Goal: Navigation & Orientation: Find specific page/section

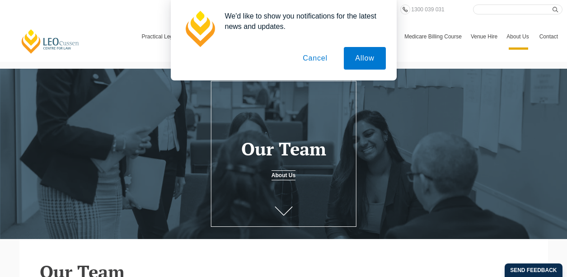
click at [309, 61] on button "Cancel" at bounding box center [314, 58] width 47 height 23
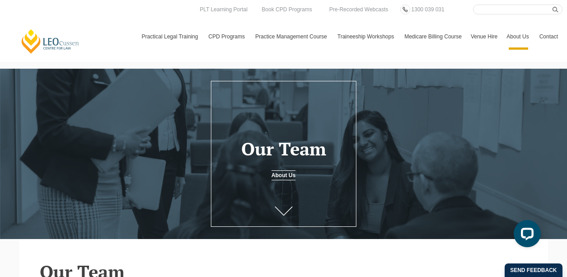
click at [292, 157] on h1 "Our Team" at bounding box center [284, 149] width 136 height 20
click at [289, 180] on link "About Us" at bounding box center [284, 175] width 24 height 10
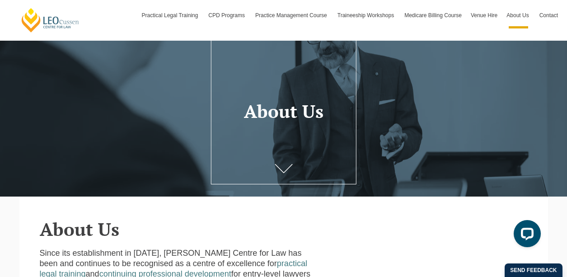
scroll to position [86, 0]
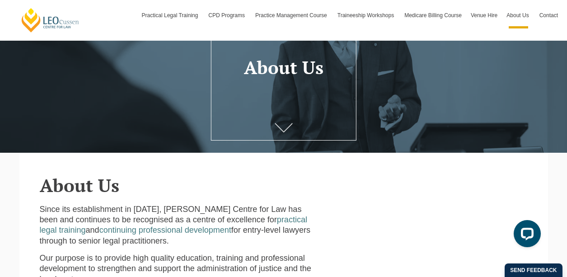
click at [295, 131] on link at bounding box center [284, 129] width 36 height 30
click at [290, 124] on link at bounding box center [284, 129] width 36 height 30
click at [309, 65] on h1 "About Us" at bounding box center [284, 67] width 136 height 20
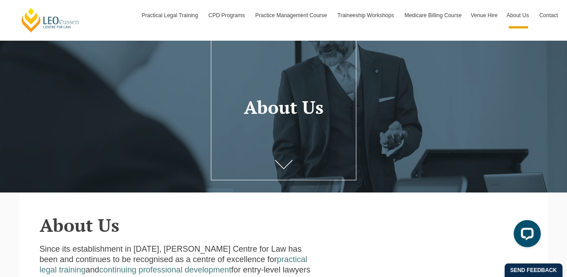
scroll to position [42, 0]
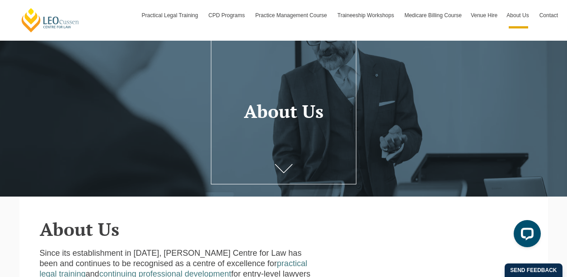
click at [295, 147] on div at bounding box center [283, 126] width 567 height 170
click at [295, 153] on div at bounding box center [283, 126] width 567 height 170
click at [289, 166] on link at bounding box center [284, 173] width 36 height 30
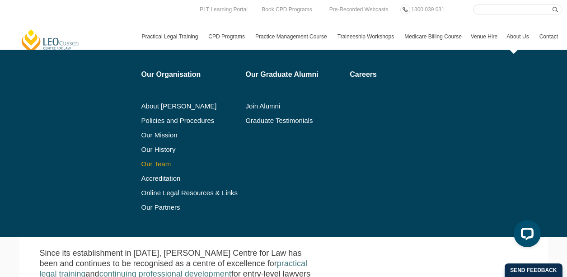
click at [158, 165] on link "Our Team" at bounding box center [190, 163] width 98 height 7
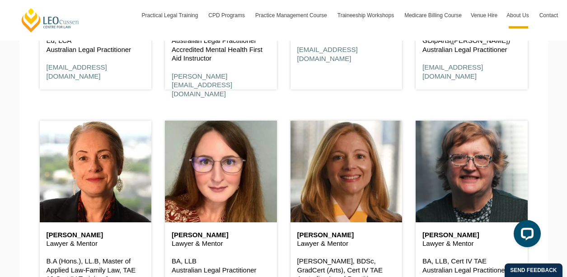
scroll to position [1539, 0]
